Goal: Transaction & Acquisition: Purchase product/service

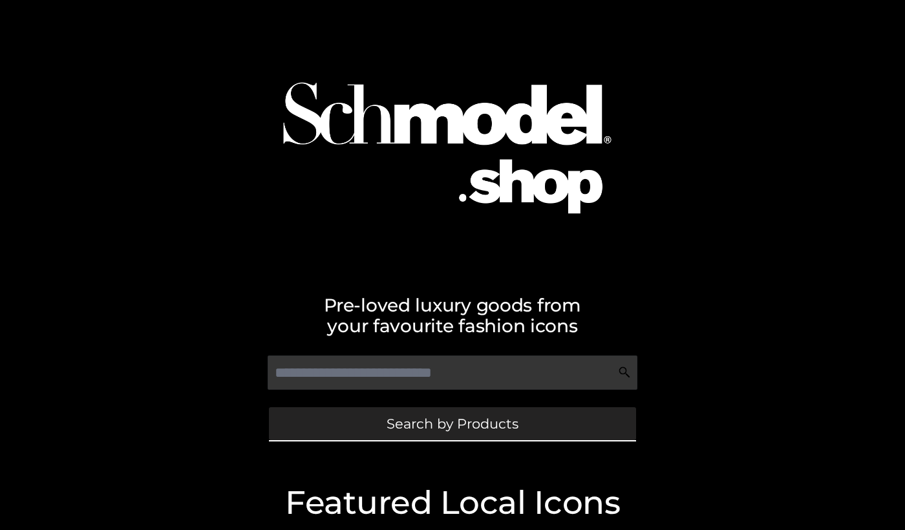
click at [294, 420] on link "Search by Products" at bounding box center [452, 423] width 367 height 33
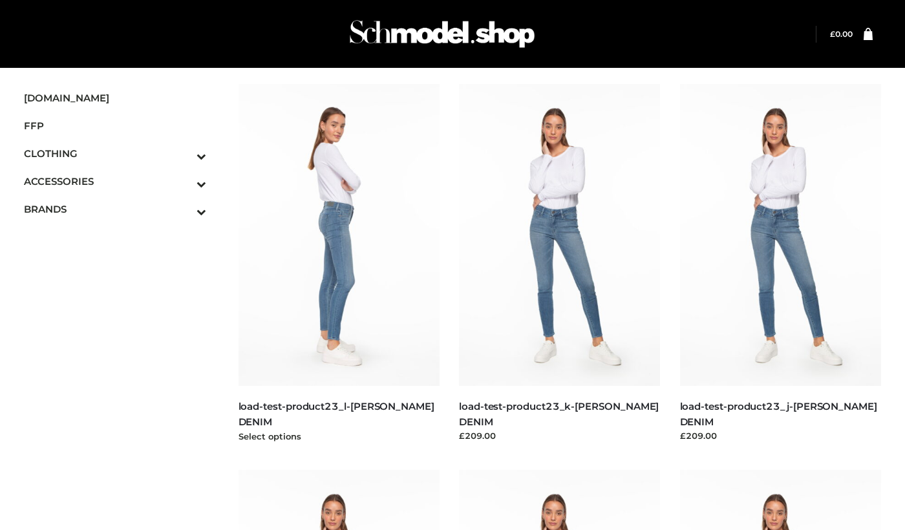
click at [281, 394] on div "BOTTOMS , BOWERY , CLOTHING , PARKERSMITH load-test-product23_l-PARKER SMITH DE…" at bounding box center [340, 415] width 202 height 58
click at [367, 294] on img at bounding box center [340, 235] width 202 height 302
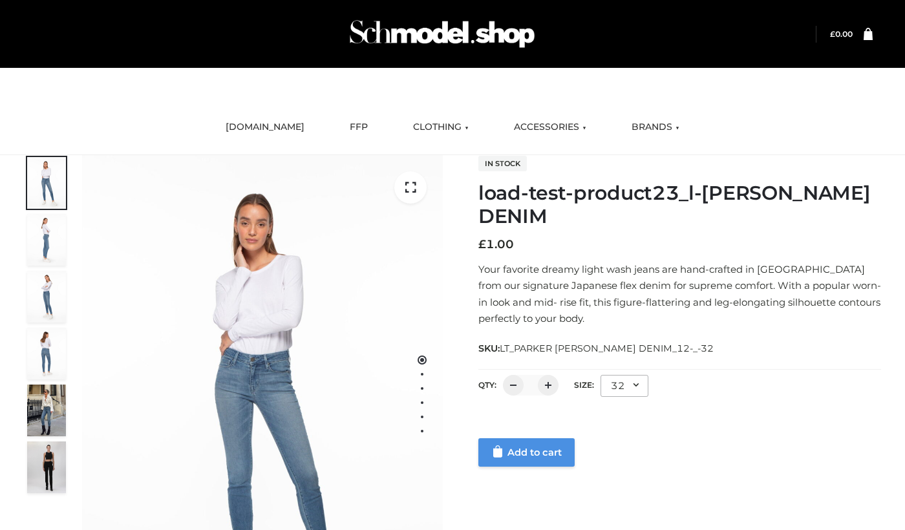
click at [497, 459] on link "Add to cart" at bounding box center [526, 452] width 96 height 28
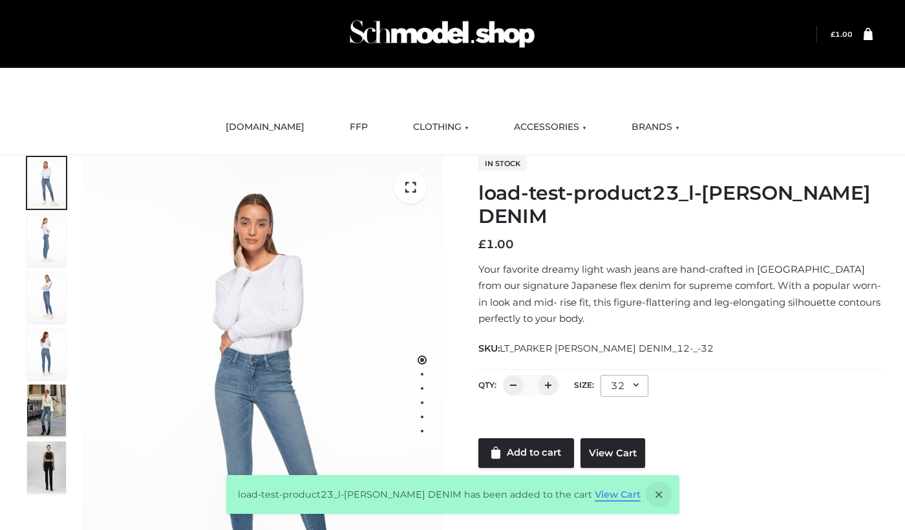
click at [595, 491] on link "View Cart" at bounding box center [618, 495] width 46 height 12
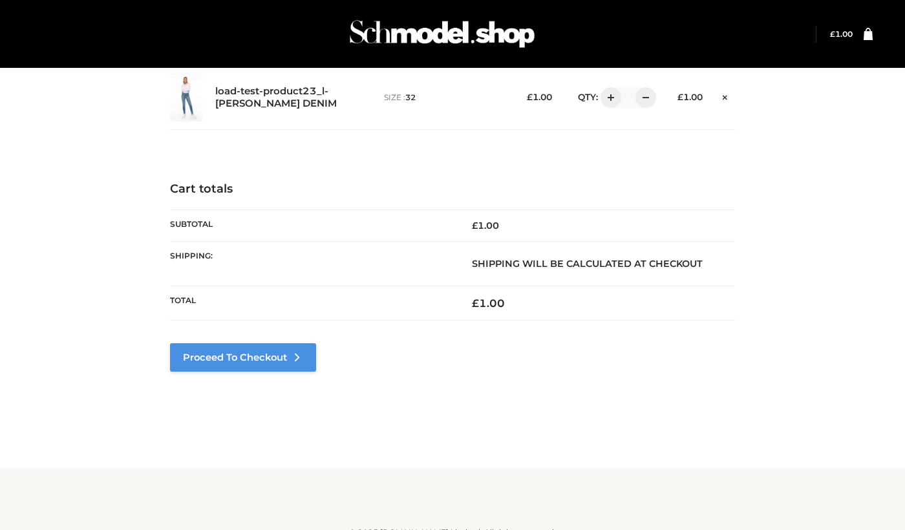
click at [277, 360] on link "Proceed to Checkout" at bounding box center [243, 357] width 146 height 28
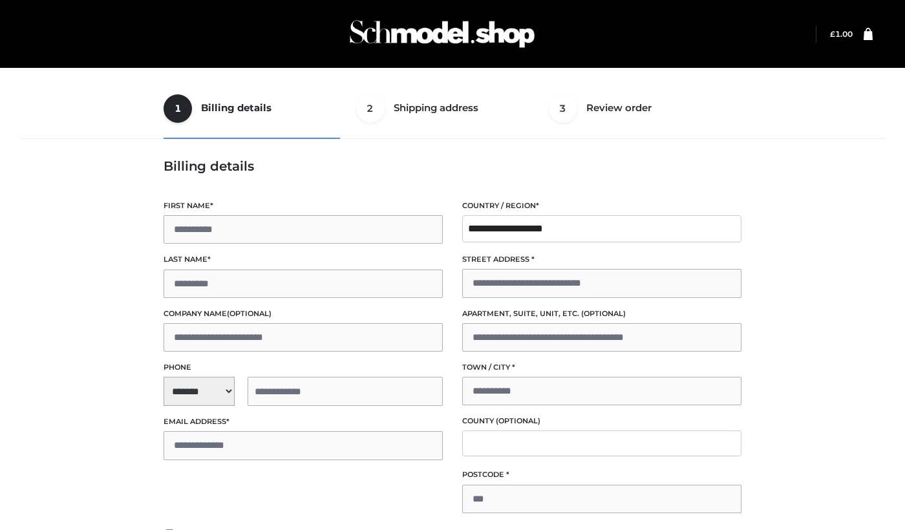
click at [484, 257] on label "Street address *" at bounding box center [601, 259] width 279 height 12
click at [484, 269] on input "Street address *" at bounding box center [601, 283] width 279 height 28
